Goal: Task Accomplishment & Management: Use online tool/utility

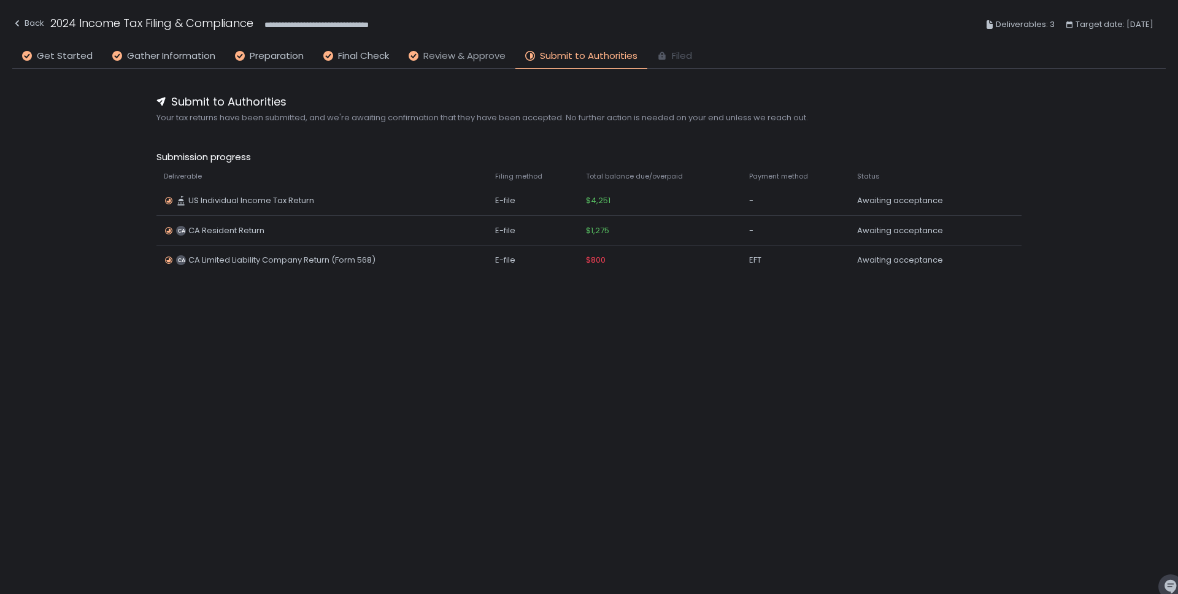
click at [477, 50] on span "Review & Approve" at bounding box center [464, 56] width 82 height 14
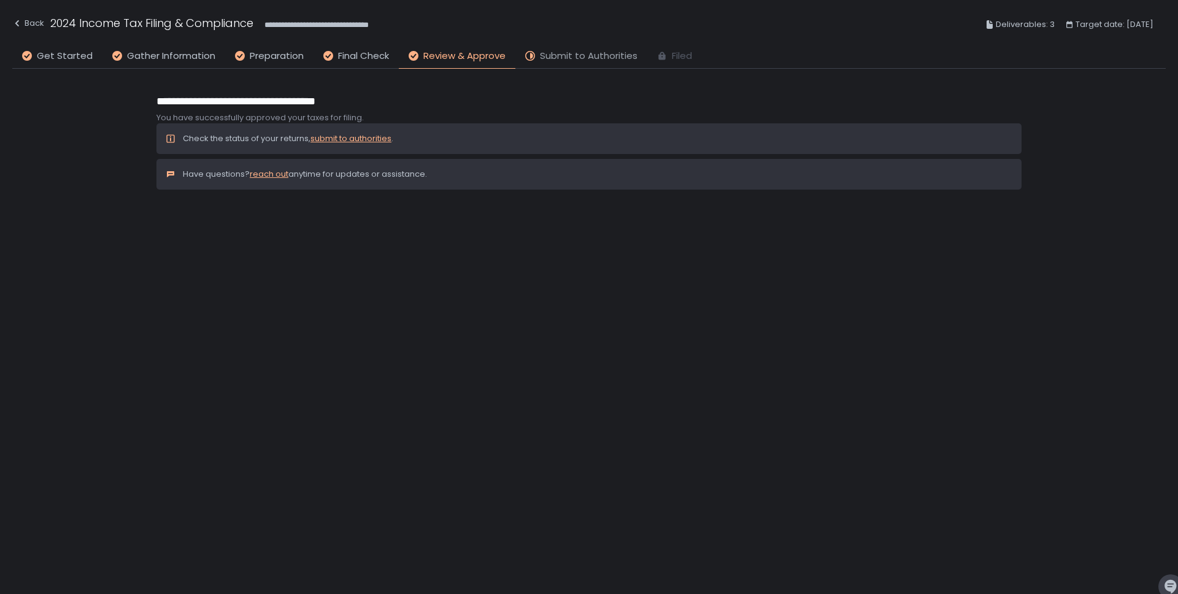
click at [555, 53] on span "Submit to Authorities" at bounding box center [589, 56] width 98 height 14
